Goal: Task Accomplishment & Management: Manage account settings

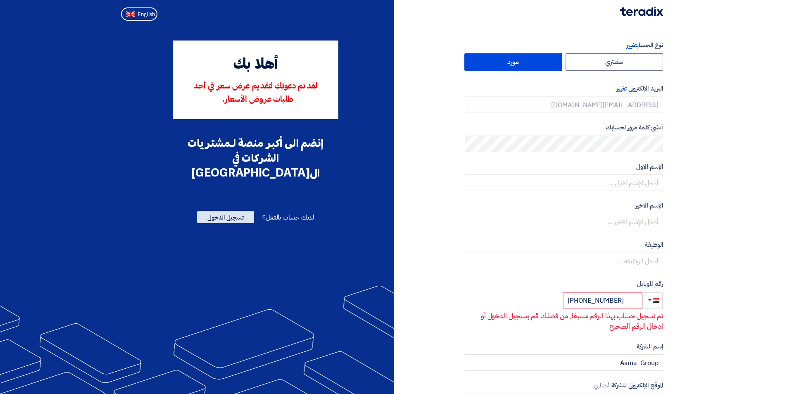
click at [242, 211] on span "تسجيل الدخول" at bounding box center [225, 217] width 57 height 12
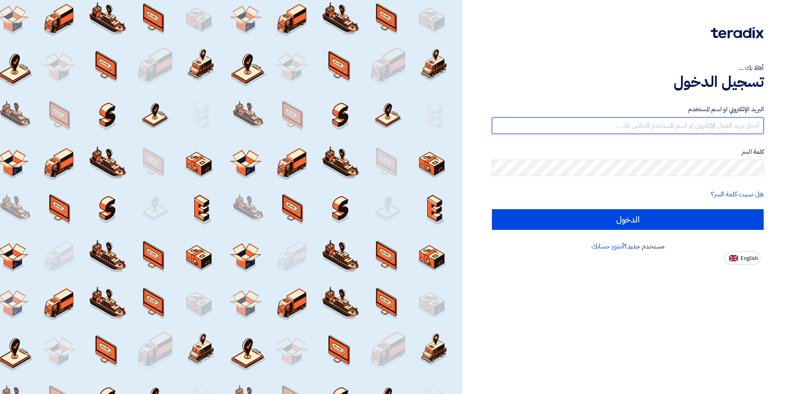
type input "[EMAIL_ADDRESS][DOMAIN_NAME]"
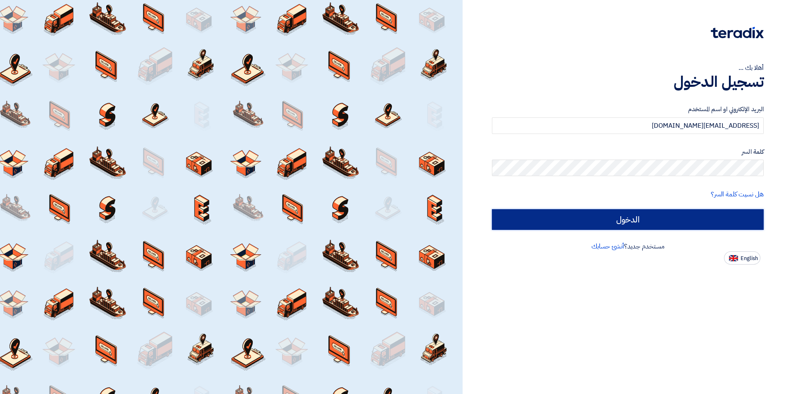
click at [628, 222] on input "الدخول" at bounding box center [628, 219] width 272 height 21
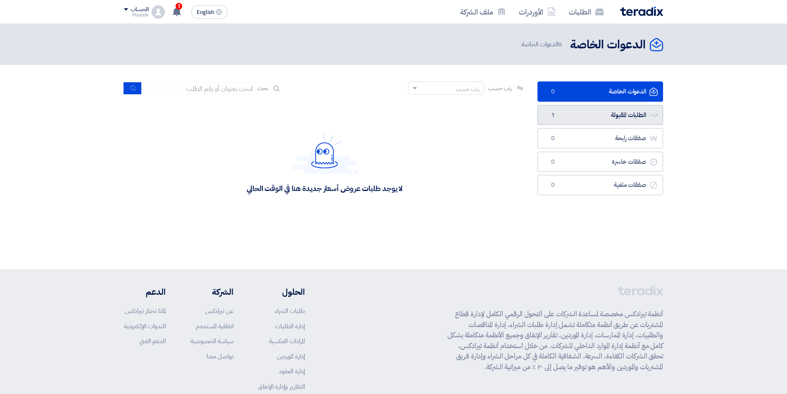
click at [588, 121] on link "الطلبات المقبولة الطلبات المقبولة 1" at bounding box center [600, 115] width 126 height 20
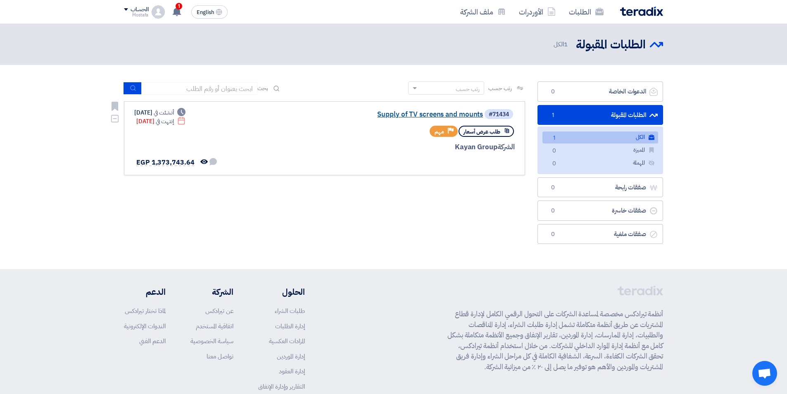
click at [440, 113] on link "Supply of TV screens and mounts" at bounding box center [400, 114] width 165 height 7
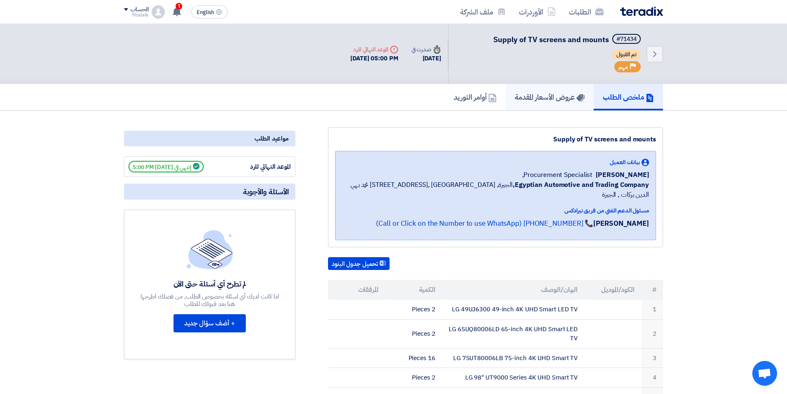
click at [554, 105] on link "عروض الأسعار المقدمة" at bounding box center [550, 97] width 88 height 26
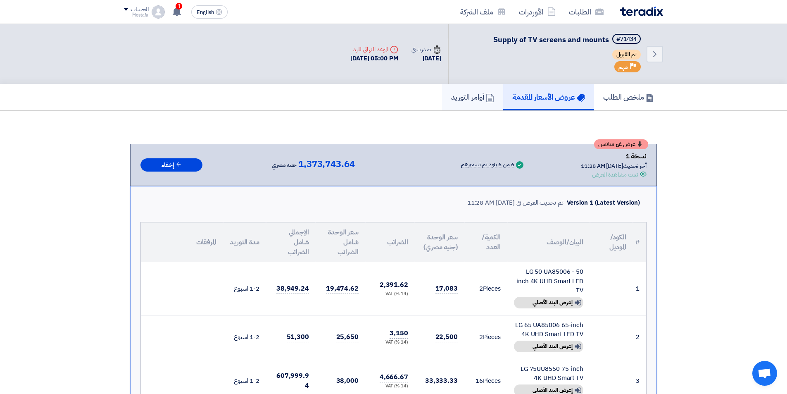
click at [469, 97] on h5 "أوامر التوريد" at bounding box center [472, 97] width 43 height 10
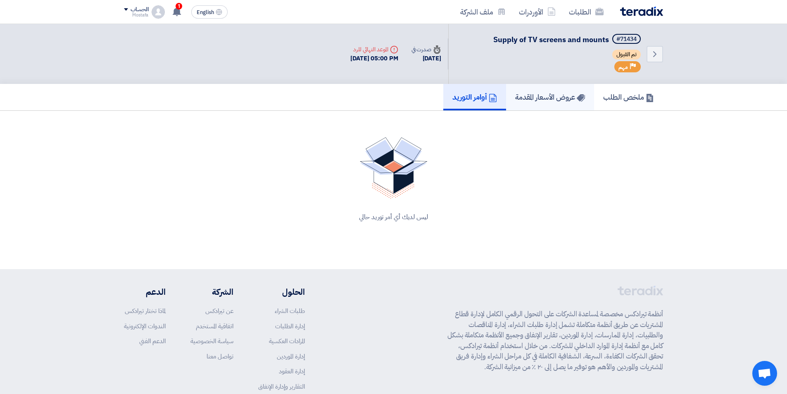
click at [572, 95] on h5 "عروض الأسعار المقدمة" at bounding box center [550, 97] width 70 height 10
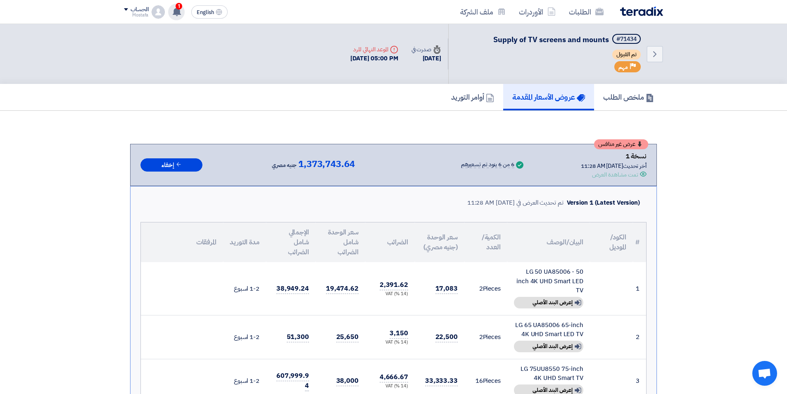
click at [178, 11] on use at bounding box center [177, 11] width 8 height 9
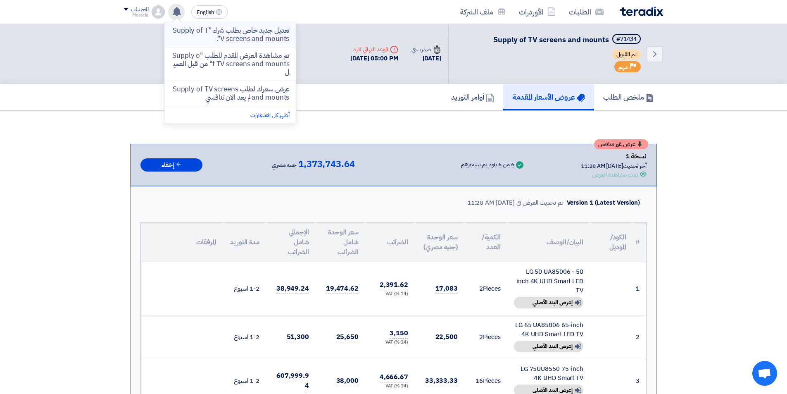
click at [205, 34] on p "تعديل جديد خاص بطلب شراء "Supply of TV screens and mounts"." at bounding box center [230, 34] width 118 height 17
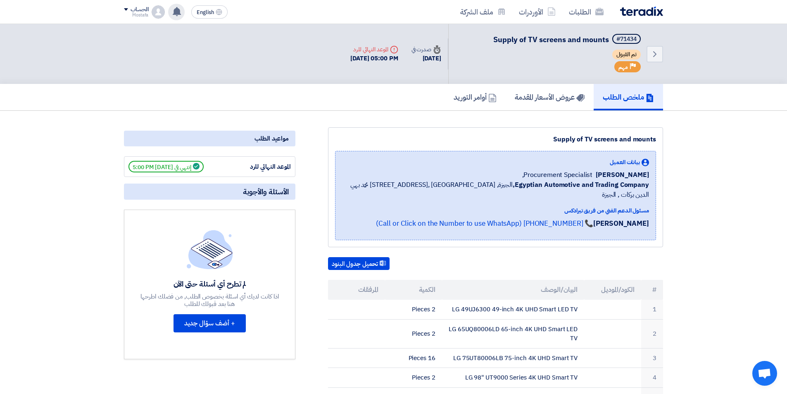
click at [176, 15] on icon at bounding box center [176, 11] width 9 height 9
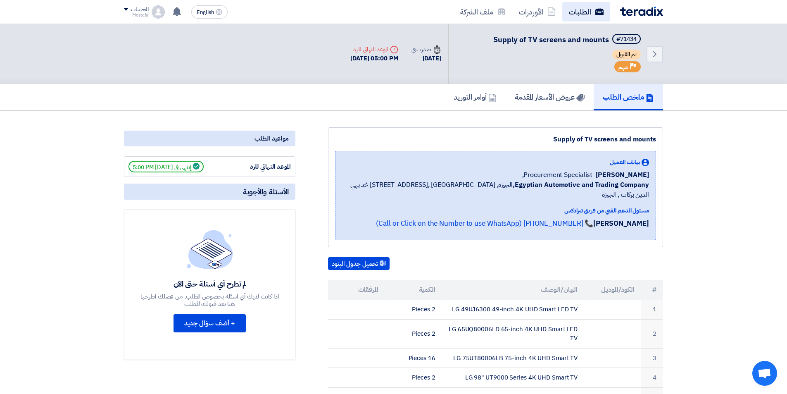
click at [583, 9] on link "الطلبات" at bounding box center [586, 11] width 48 height 19
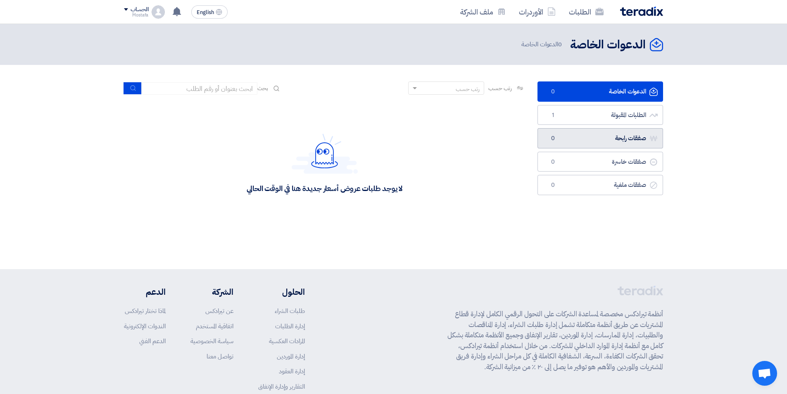
click at [611, 143] on link "صفقات رابحة صفقات رابحة 0" at bounding box center [600, 138] width 126 height 20
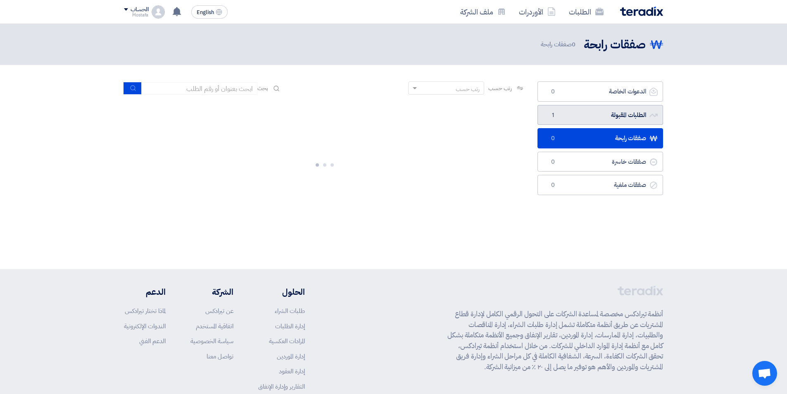
click at [610, 113] on link "الطلبات المقبولة الطلبات المقبولة 1" at bounding box center [600, 115] width 126 height 20
